Goal: Unclear

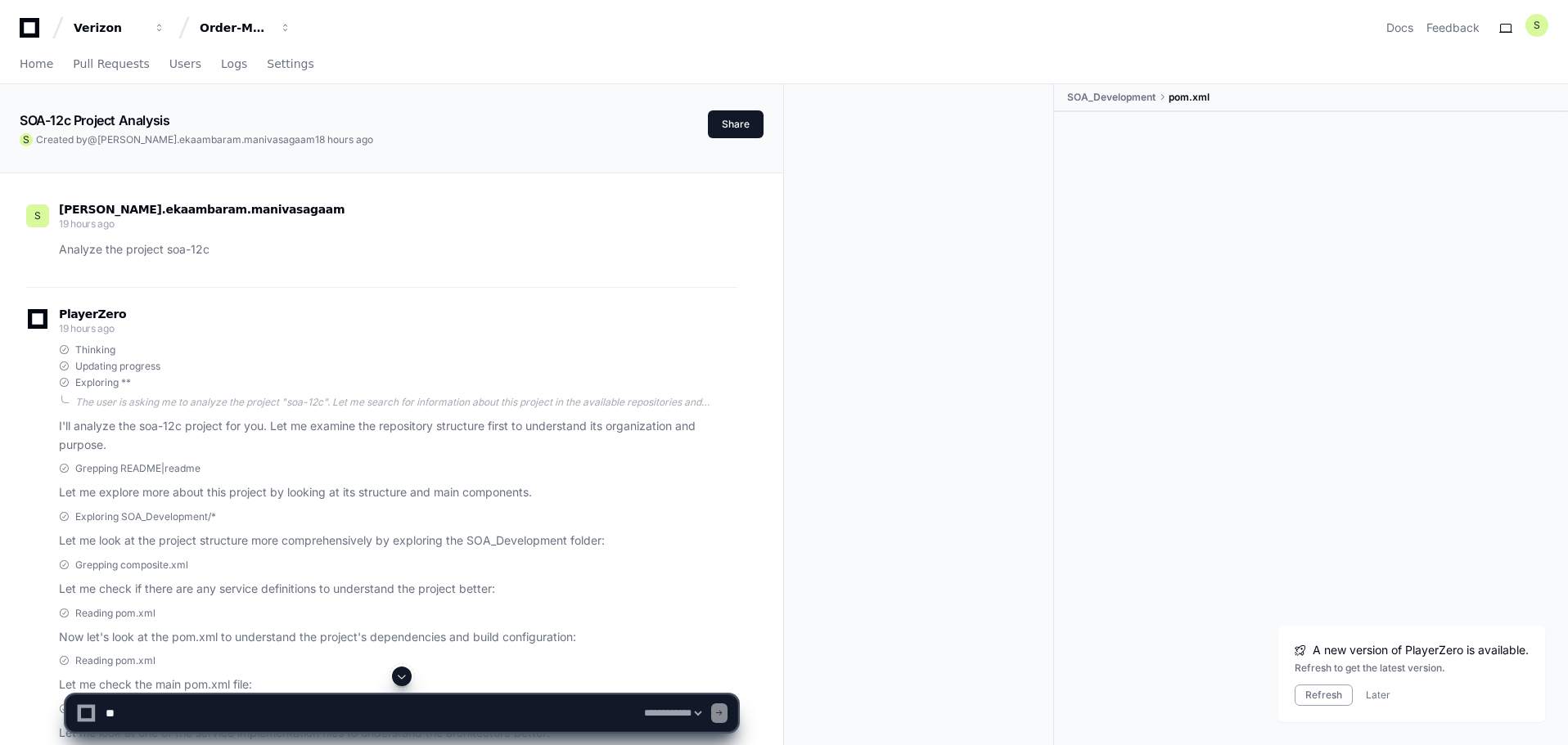
select select "*********"
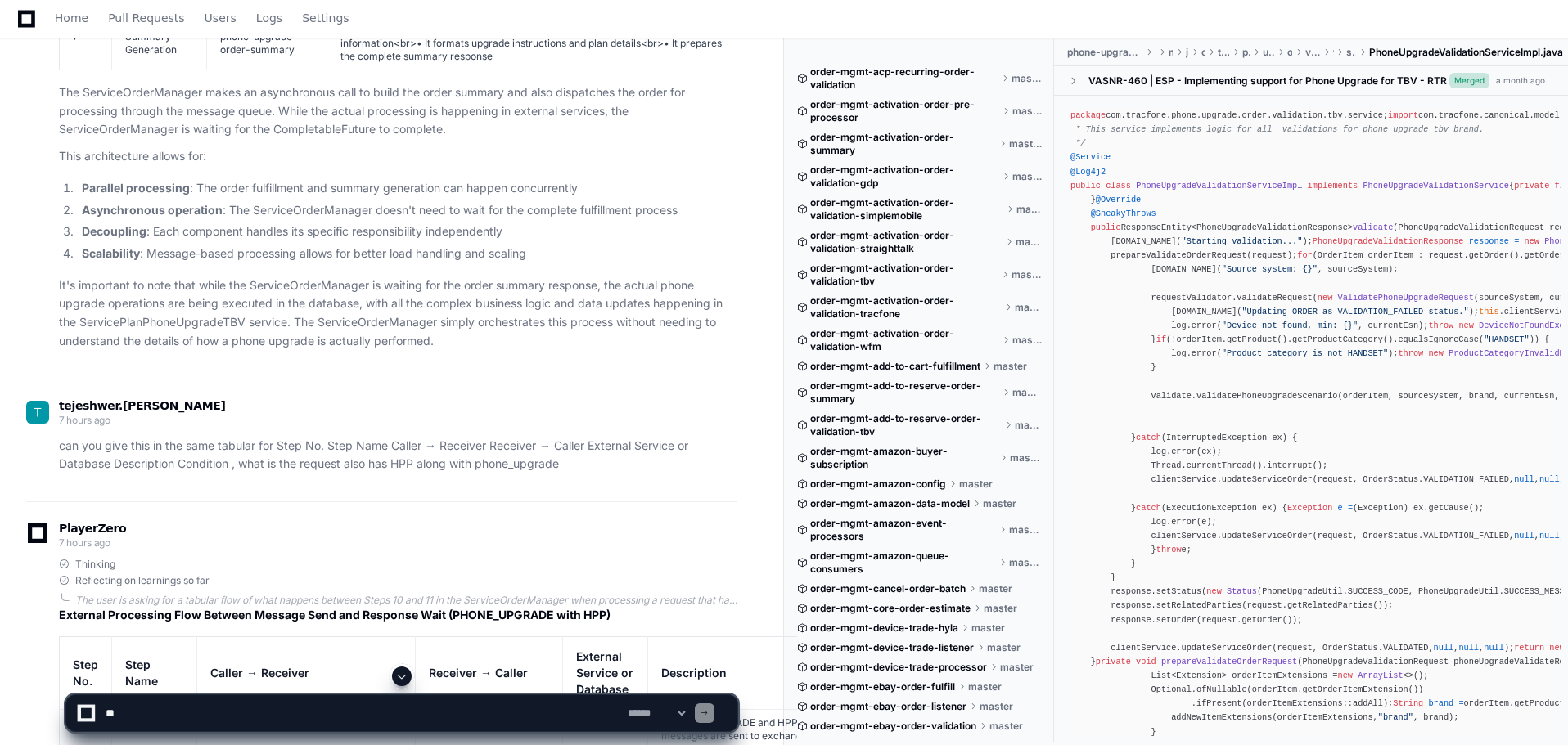
scroll to position [24693, 0]
